Goal: Task Accomplishment & Management: Complete application form

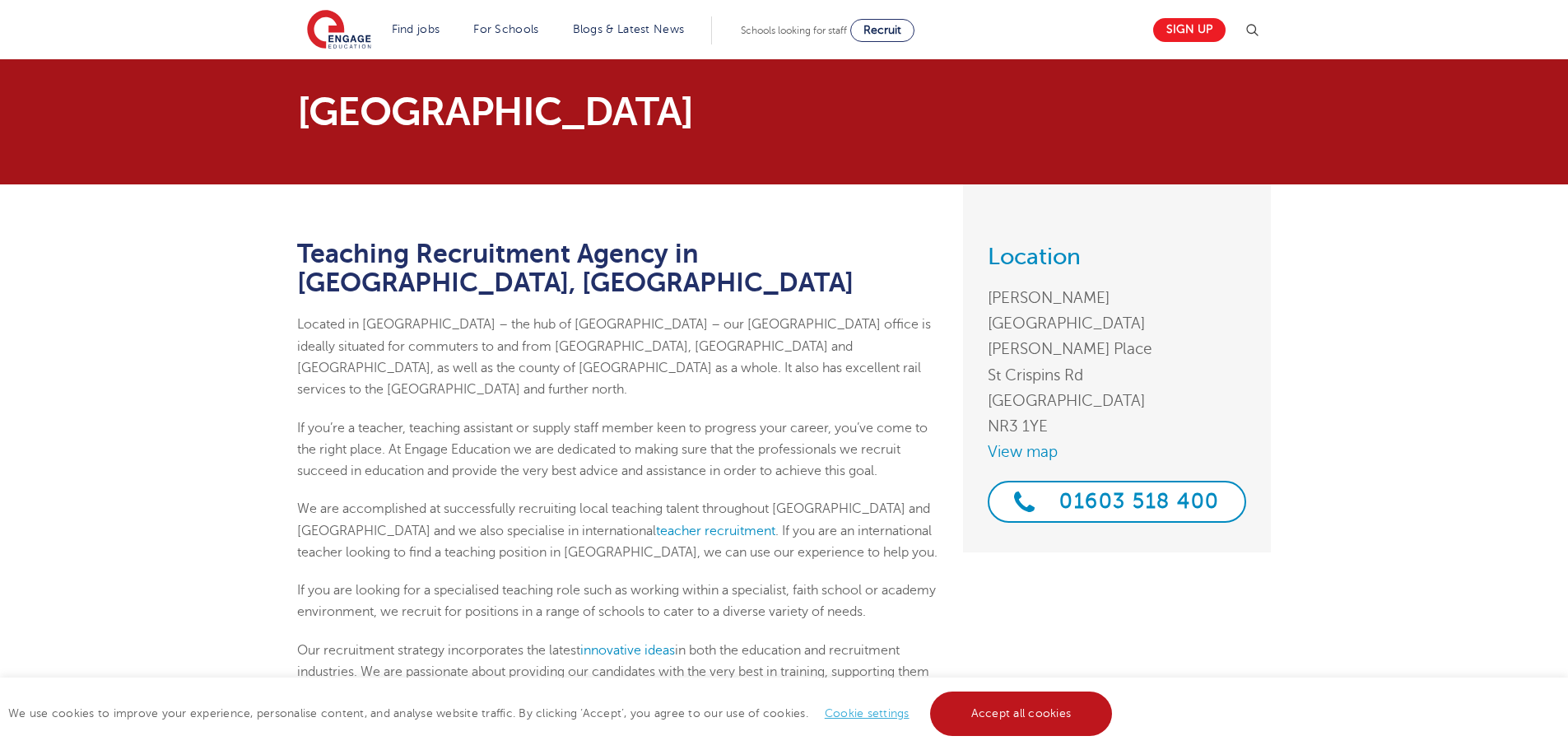
click at [1019, 707] on link "Accept all cookies" at bounding box center [1021, 714] width 182 height 45
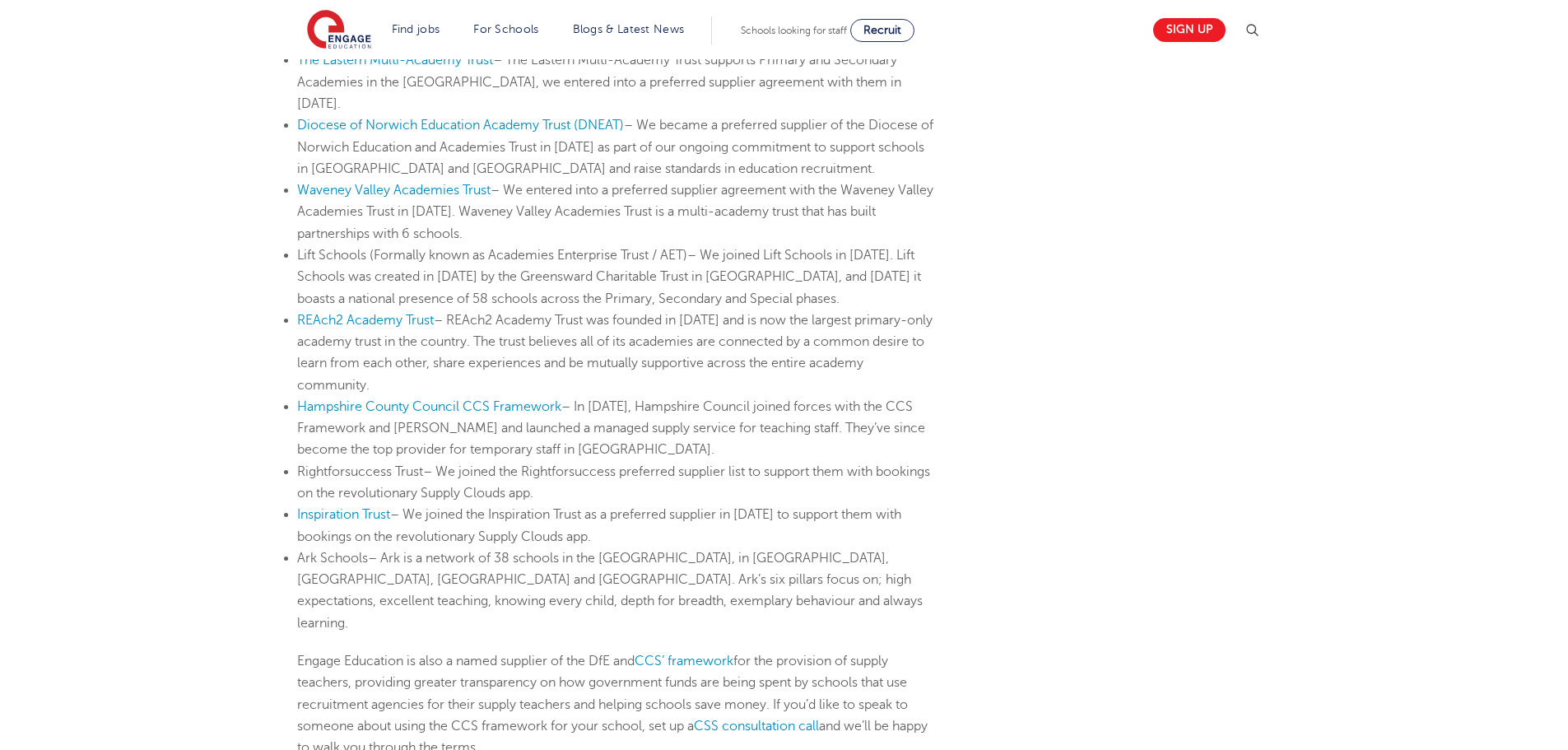
scroll to position [906, 0]
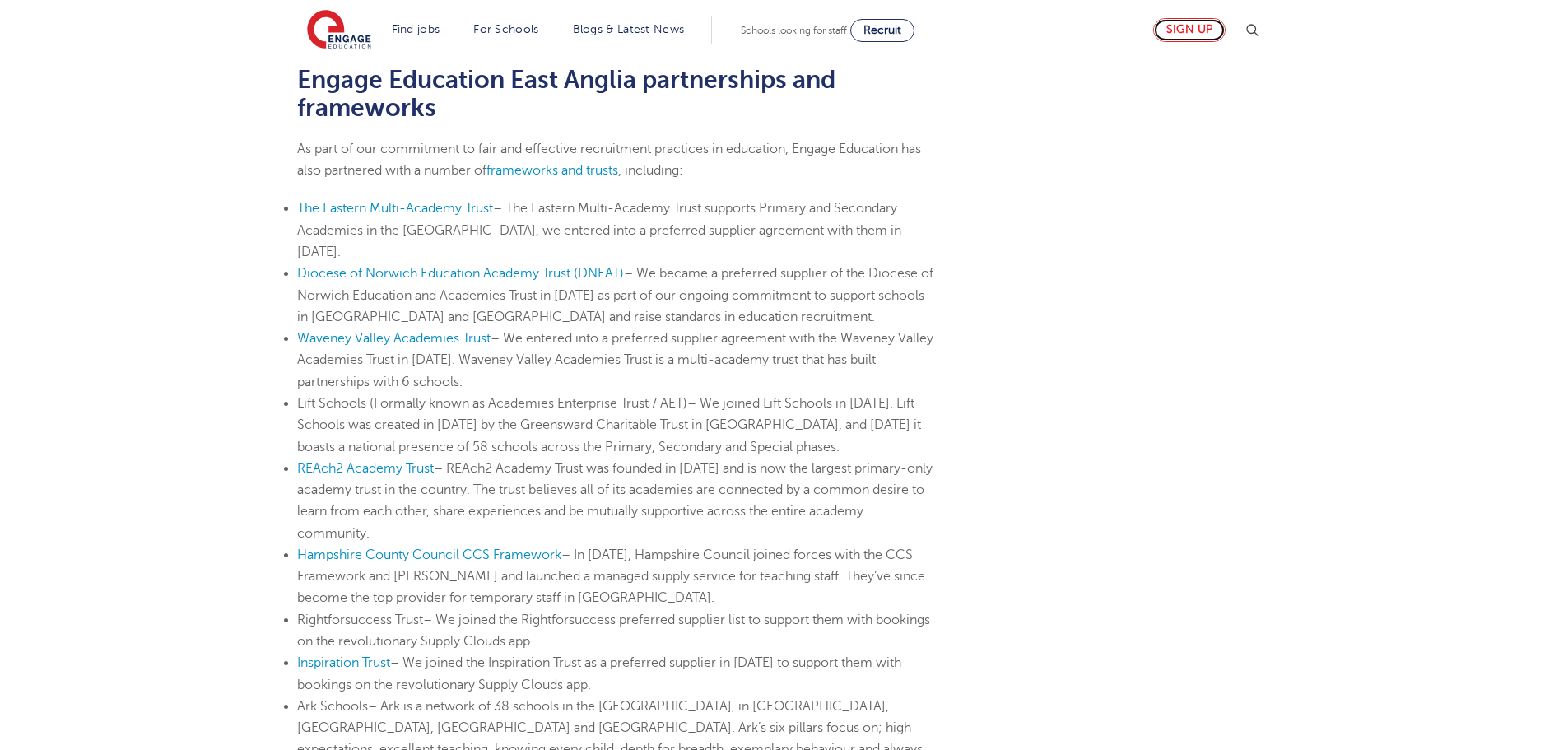
click at [1179, 37] on link "Sign up" at bounding box center [1189, 30] width 73 height 24
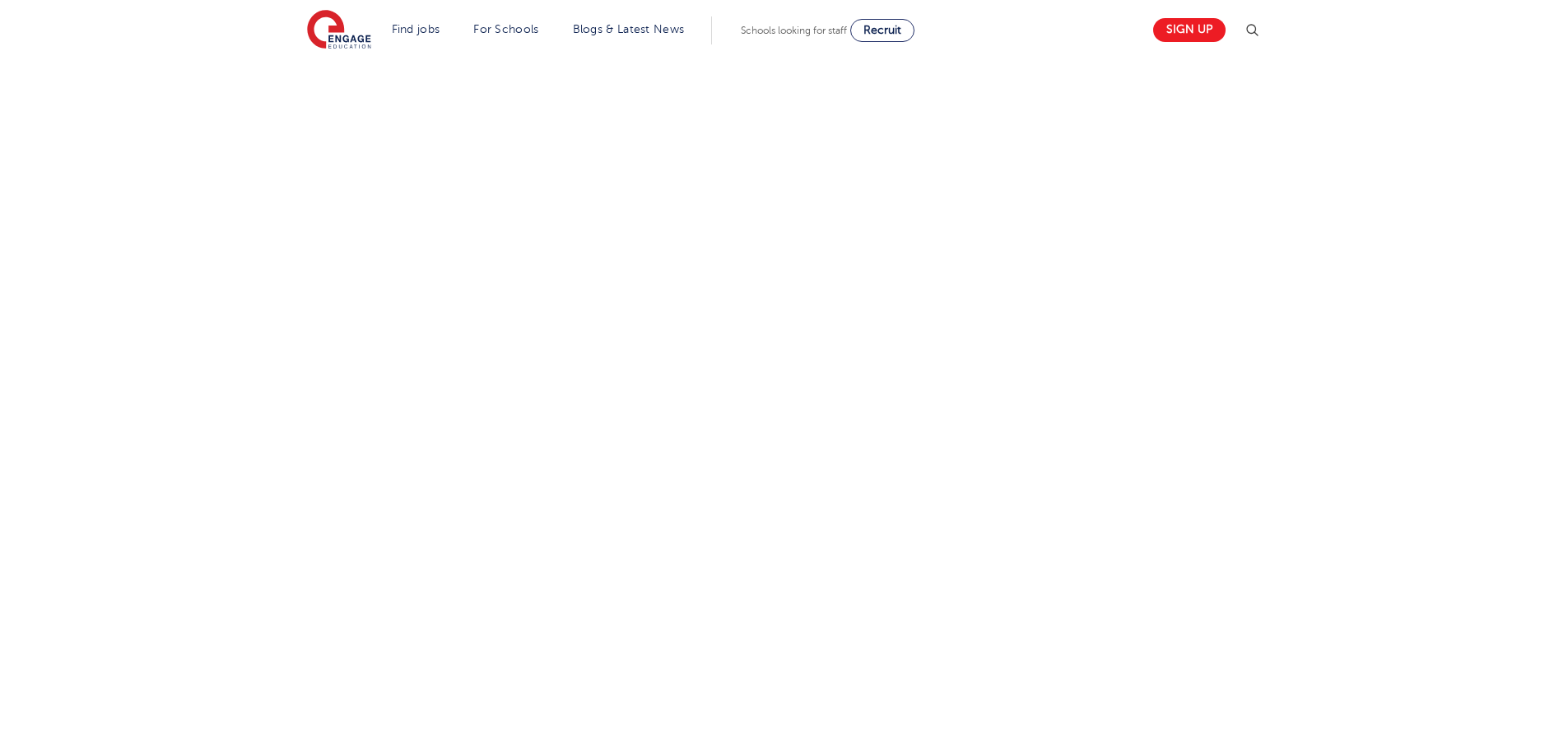
scroll to position [741, 0]
click at [950, 404] on div "Let us know more about you!" at bounding box center [618, 257] width 666 height 870
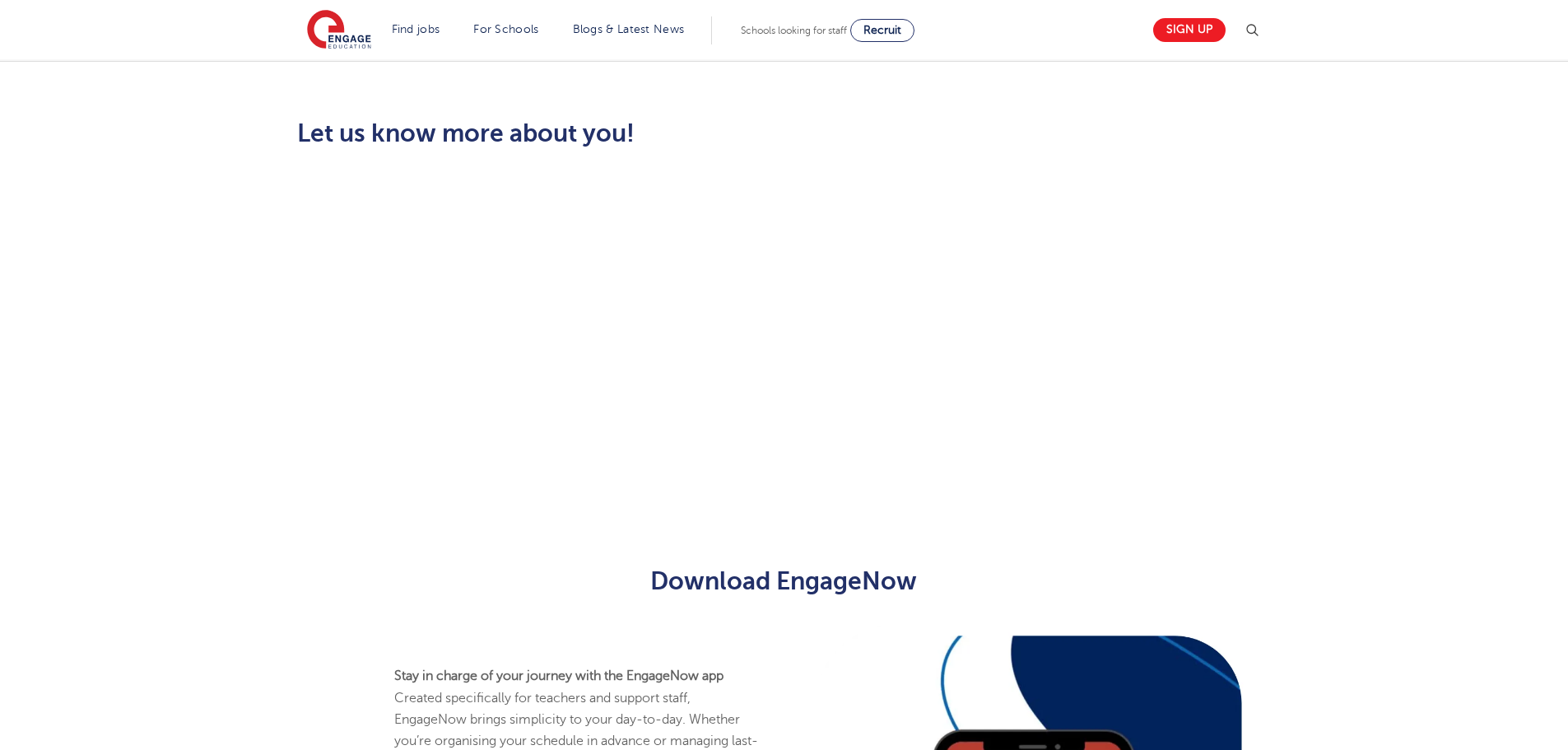
scroll to position [443, 0]
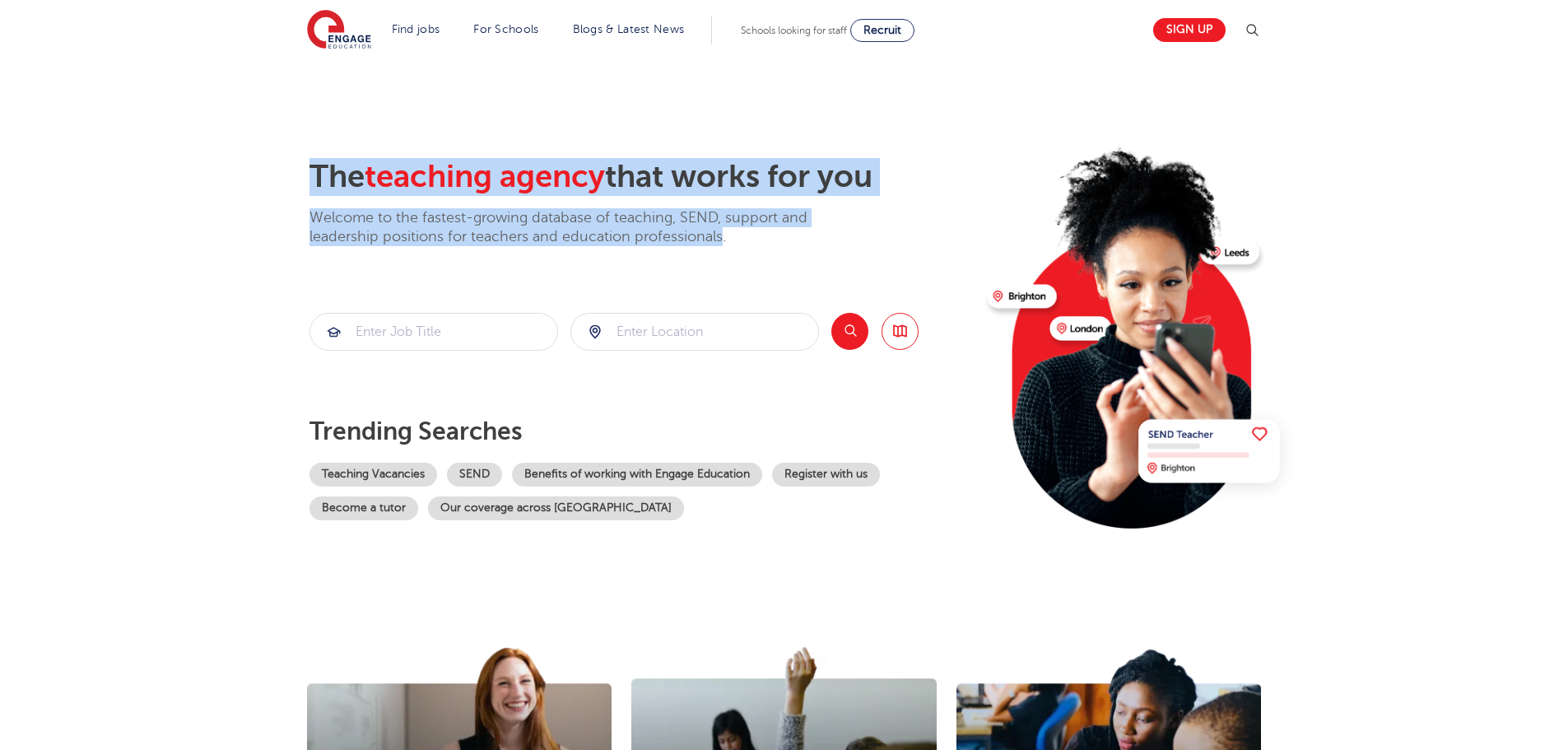
drag, startPoint x: 723, startPoint y: 239, endPoint x: 294, endPoint y: 161, distance: 436.0
click at [294, 161] on div "The teaching agency that works for you Welcome to the fastest-growing database …" at bounding box center [784, 358] width 999 height 399
copy div "The teaching agency that works for you Welcome to the fastest-growing database …"
